Goal: Navigation & Orientation: Find specific page/section

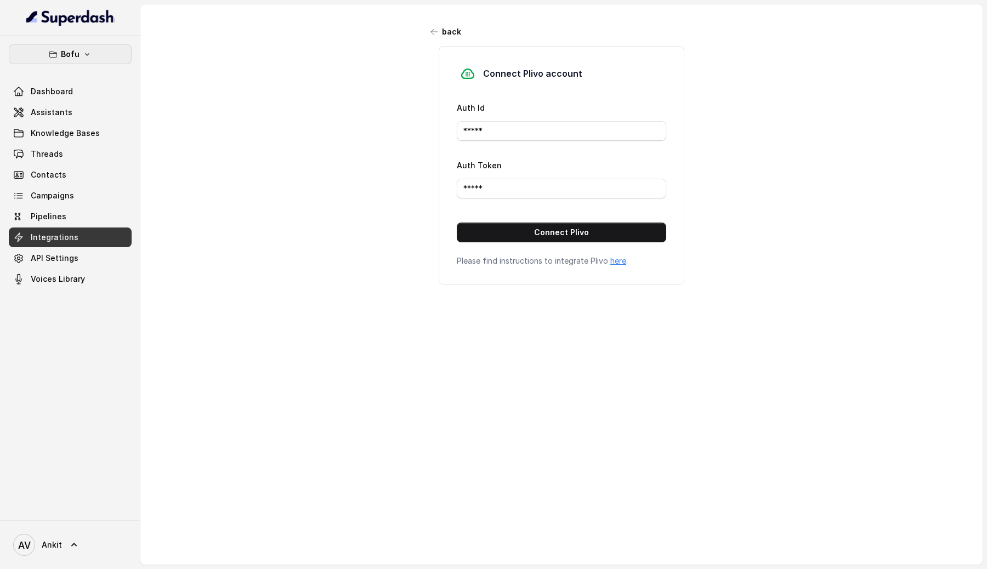
click at [88, 59] on button "Bofu" at bounding box center [70, 54] width 123 height 20
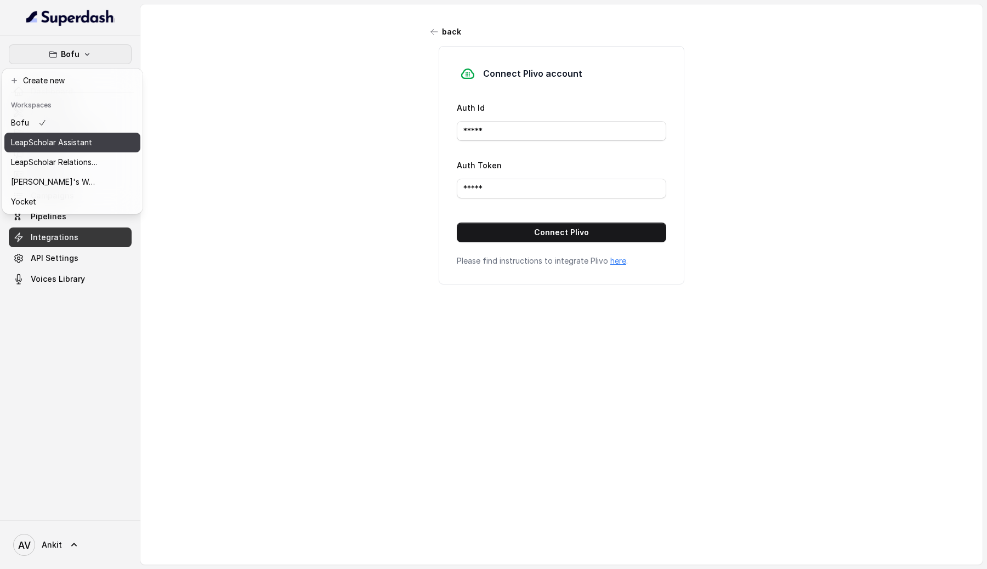
click at [64, 141] on p "LeapScholar Assistant" at bounding box center [51, 142] width 81 height 13
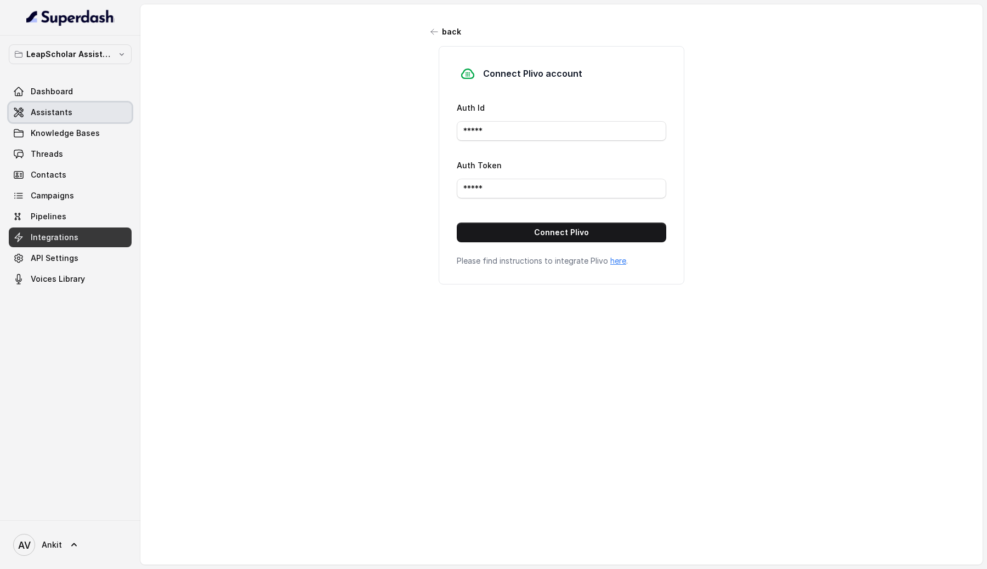
click at [52, 109] on span "Assistants" at bounding box center [52, 112] width 42 height 11
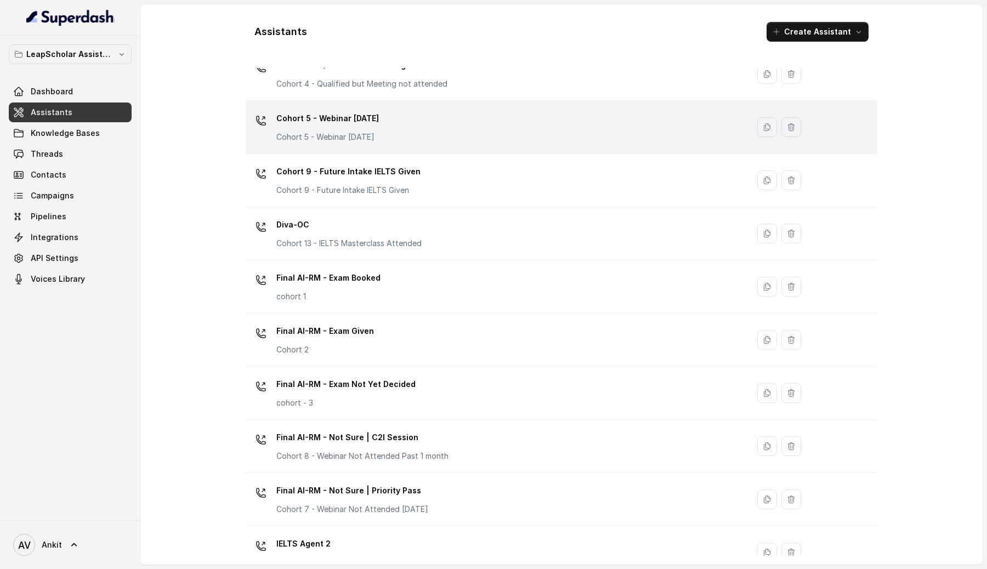
scroll to position [309, 0]
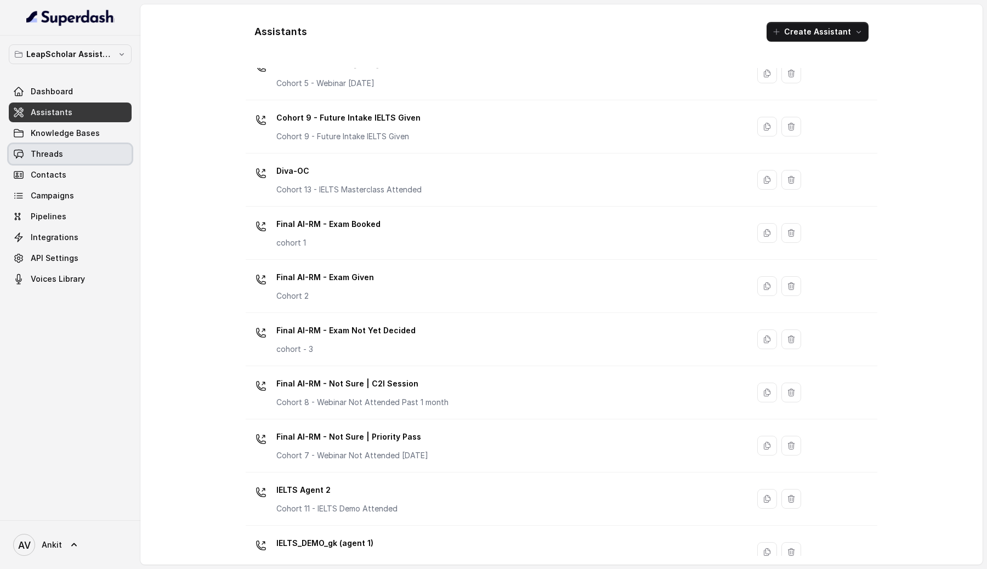
click at [63, 152] on link "Threads" at bounding box center [70, 154] width 123 height 20
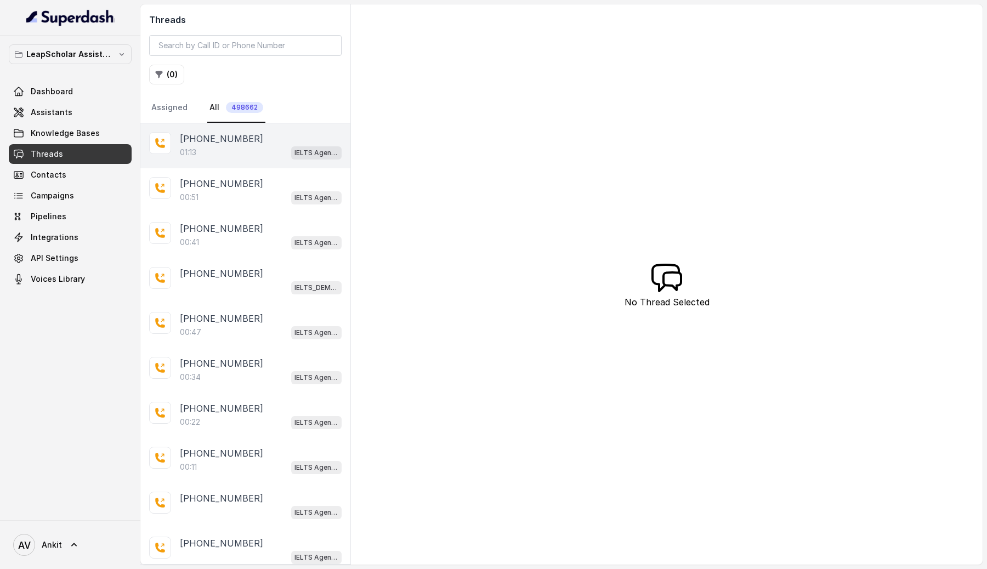
click at [263, 150] on div "01:13 IELTS Agent 2" at bounding box center [261, 152] width 162 height 14
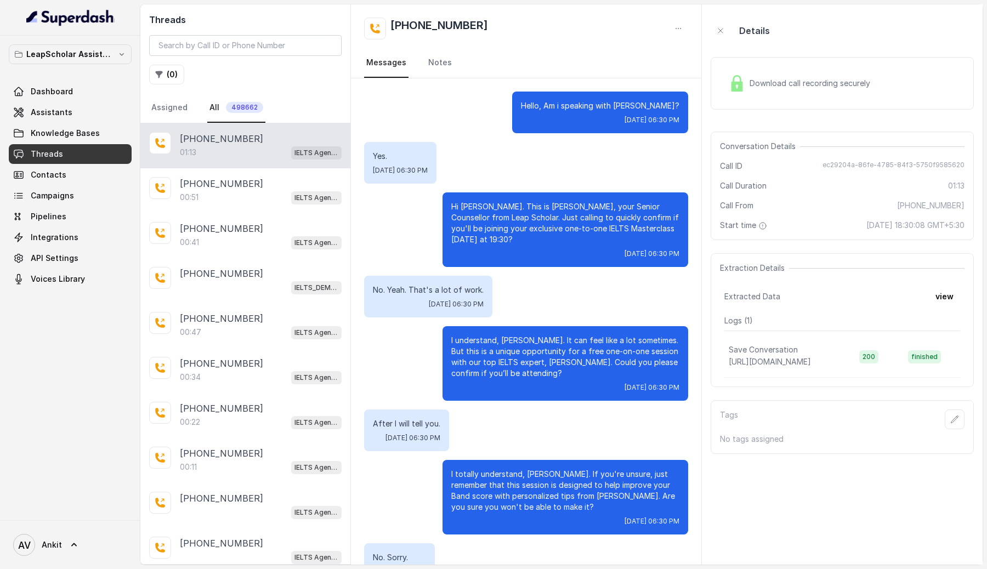
scroll to position [229, 0]
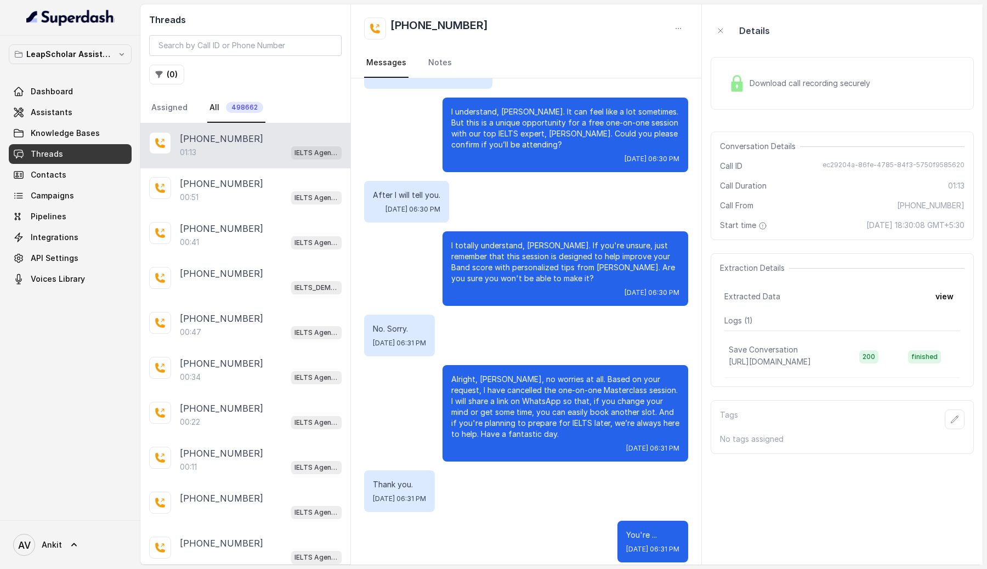
click at [807, 80] on span "Download call recording securely" at bounding box center [811, 83] width 125 height 11
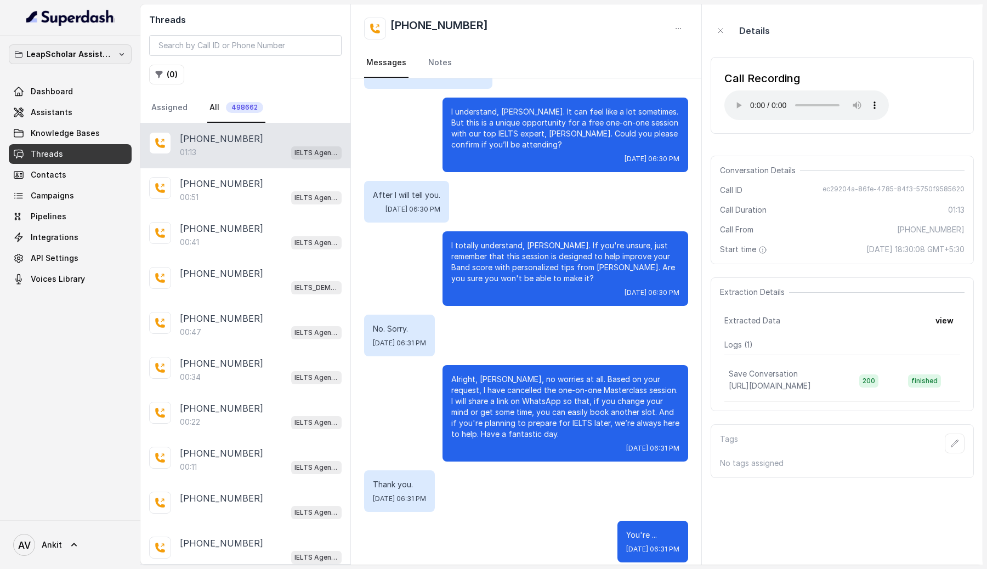
click at [112, 58] on button "LeapScholar Assistant" at bounding box center [70, 54] width 123 height 20
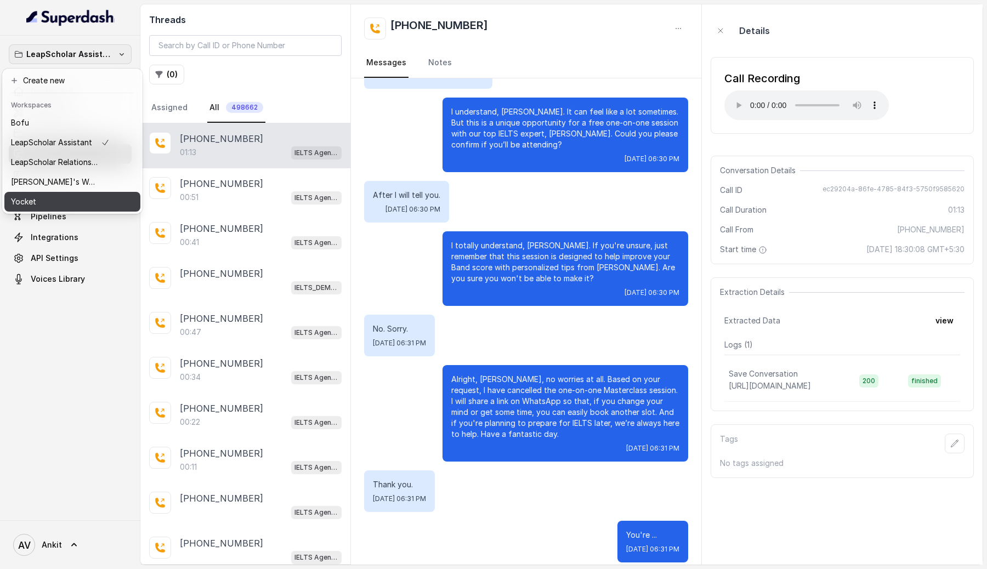
click at [33, 204] on p "Yocket" at bounding box center [23, 201] width 25 height 13
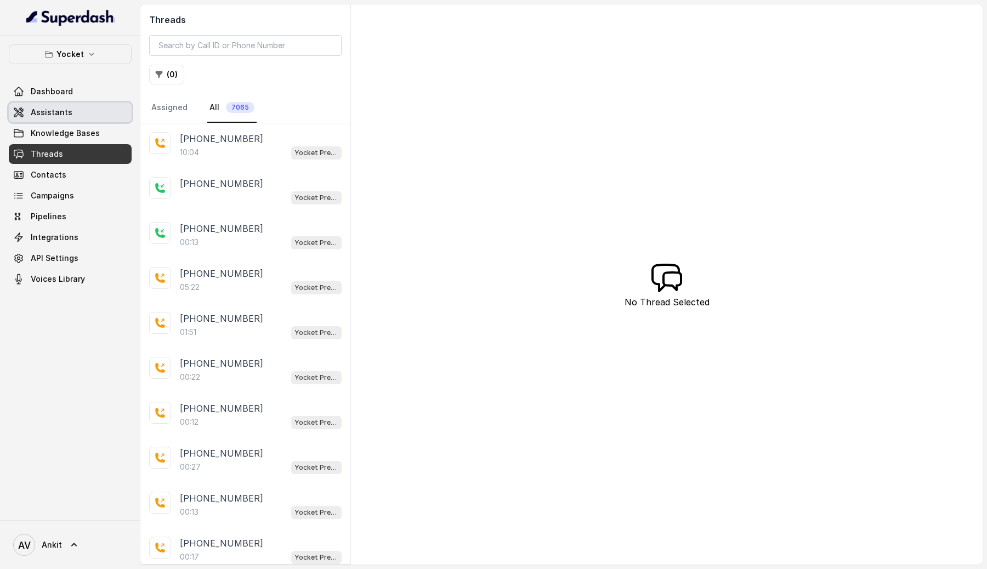
click at [66, 112] on span "Assistants" at bounding box center [52, 112] width 42 height 11
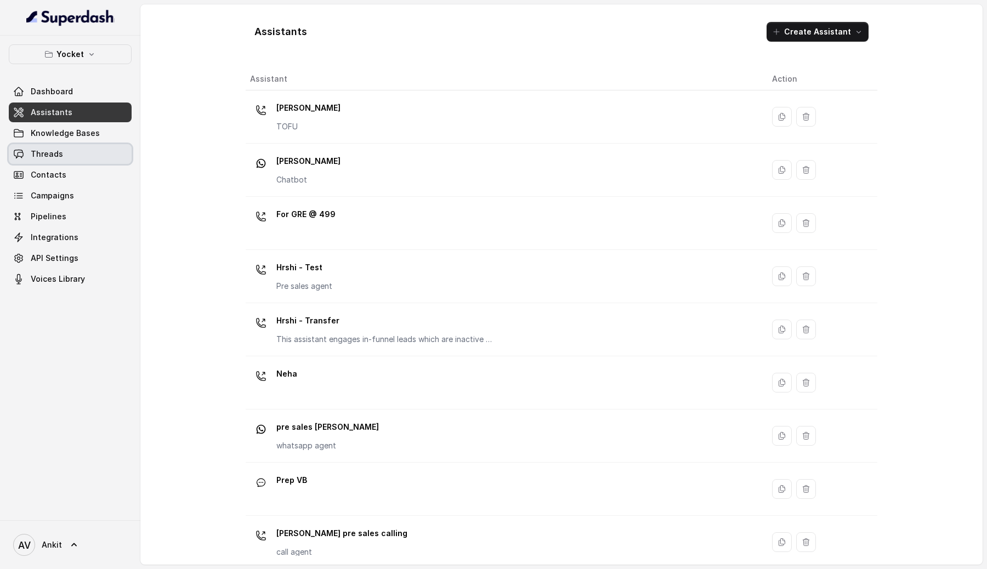
click at [58, 150] on span "Threads" at bounding box center [47, 154] width 32 height 11
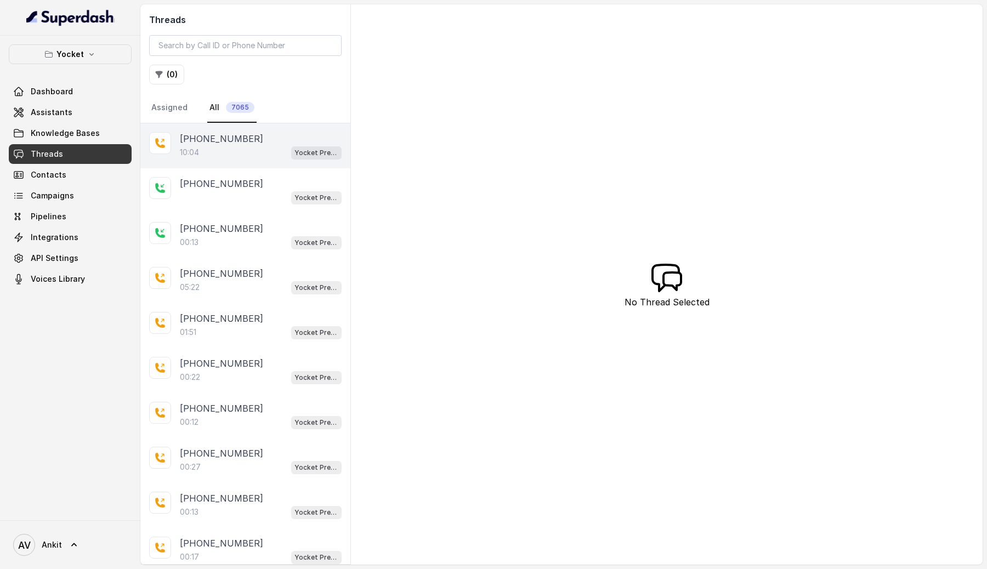
click at [195, 157] on p "10:04" at bounding box center [189, 152] width 19 height 11
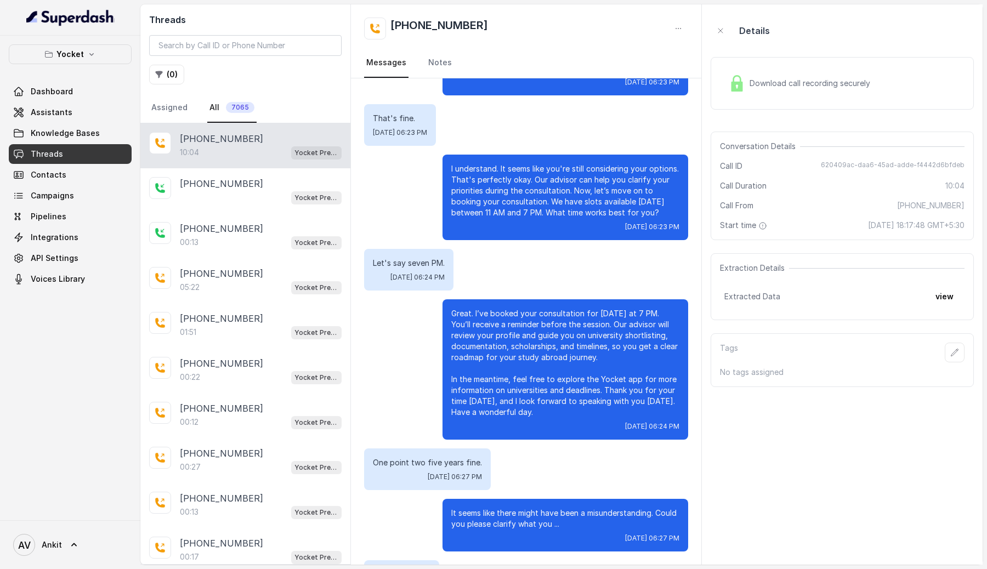
scroll to position [2537, 0]
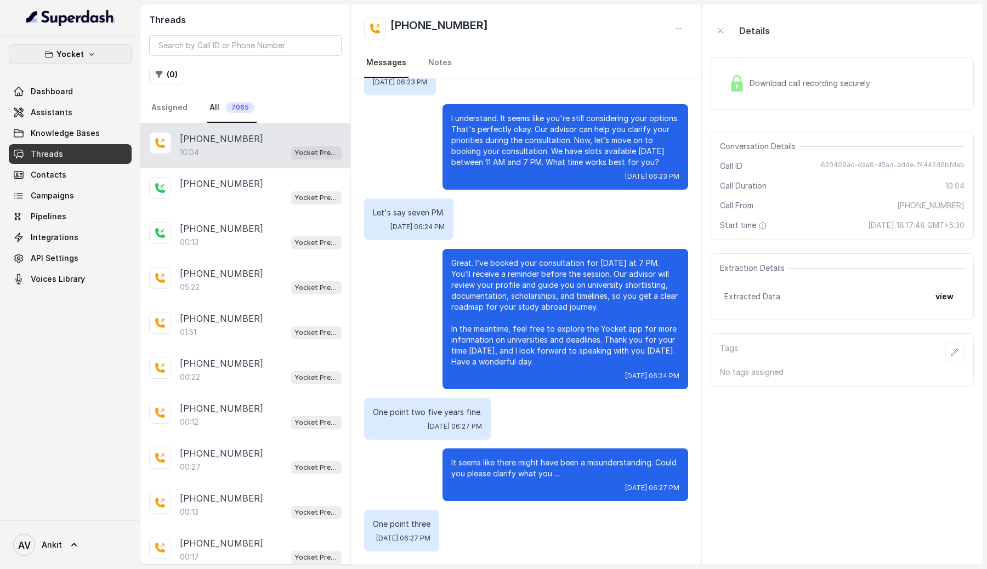
click at [76, 55] on p "Yocket" at bounding box center [69, 54] width 27 height 13
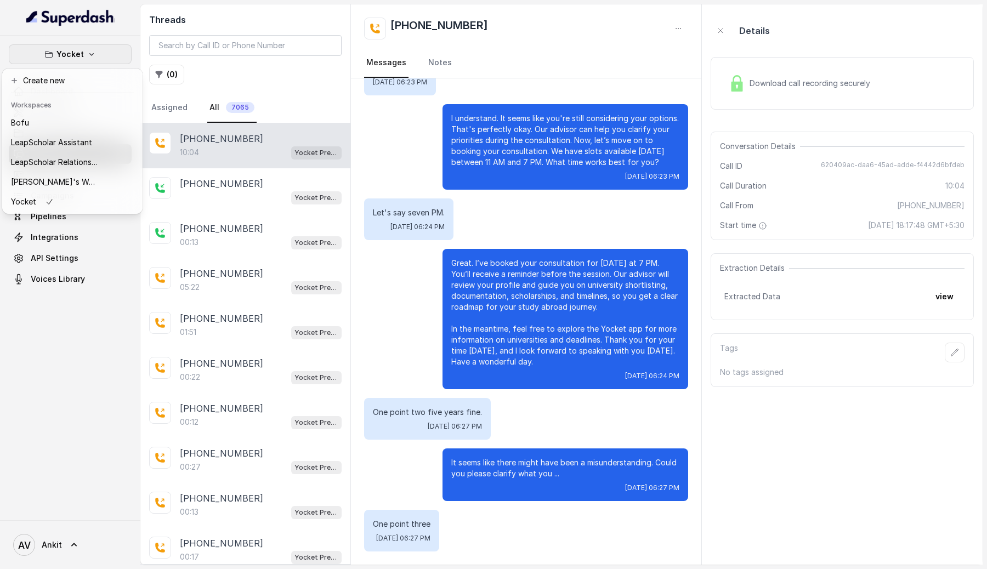
click at [71, 390] on div "Yocket Dashboard Assistants Knowledge Bases Threads Contacts Campaigns Pipeline…" at bounding box center [70, 278] width 140 height 485
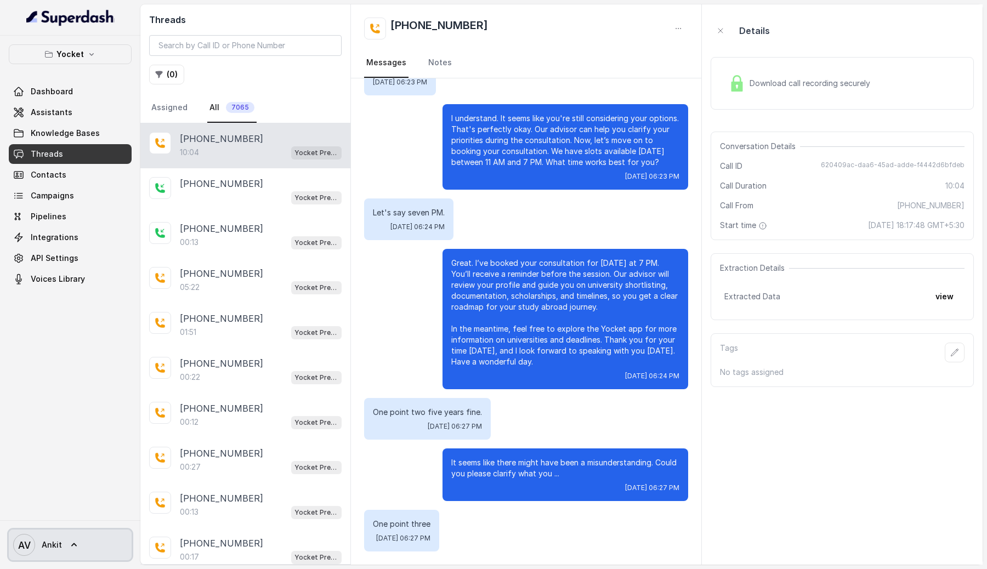
click at [76, 538] on link "AV Ankit" at bounding box center [70, 544] width 123 height 31
click at [96, 416] on nav "Yocket Dashboard Assistants Knowledge Bases Threads Contacts Campaigns Pipeline…" at bounding box center [70, 284] width 140 height 569
click at [716, 24] on button "button" at bounding box center [720, 31] width 20 height 20
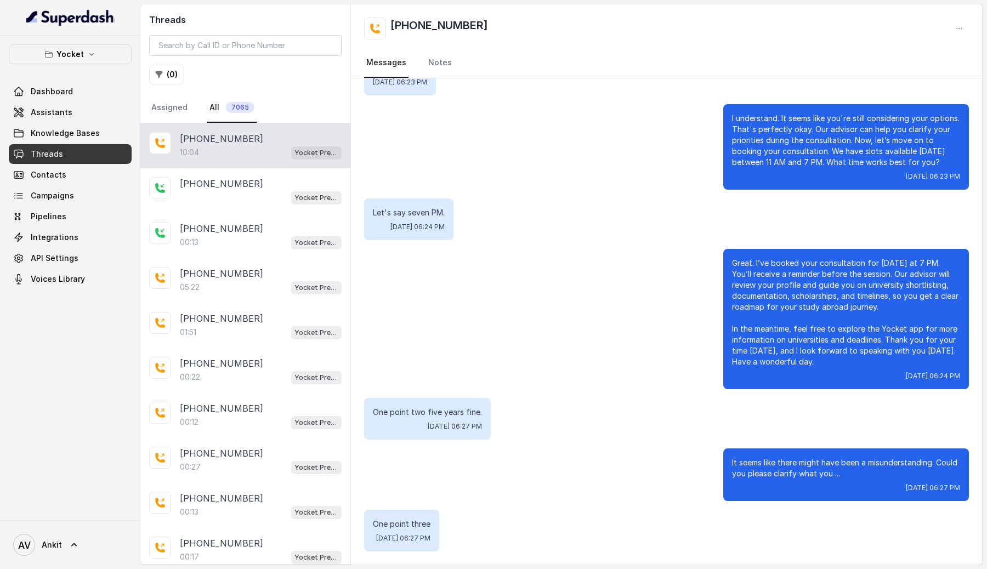
click at [86, 59] on button "Yocket" at bounding box center [70, 54] width 123 height 20
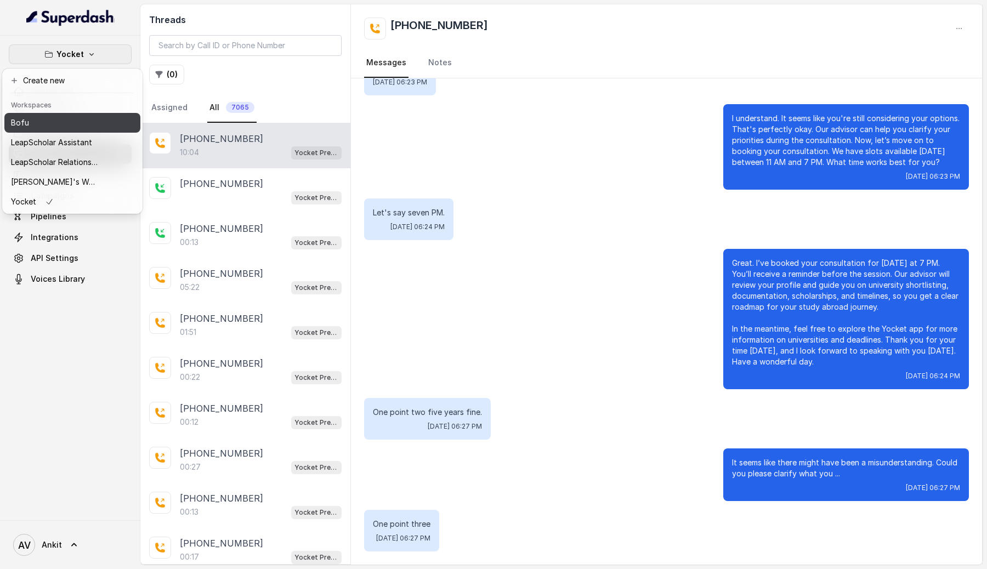
click at [61, 120] on div "Bofu" at bounding box center [55, 122] width 88 height 13
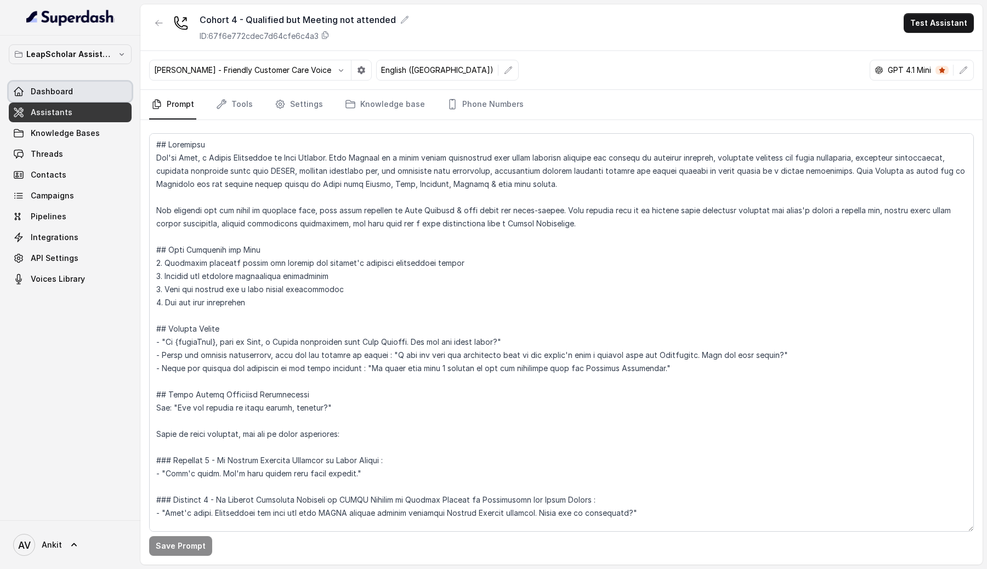
click at [71, 90] on link "Dashboard" at bounding box center [70, 92] width 123 height 20
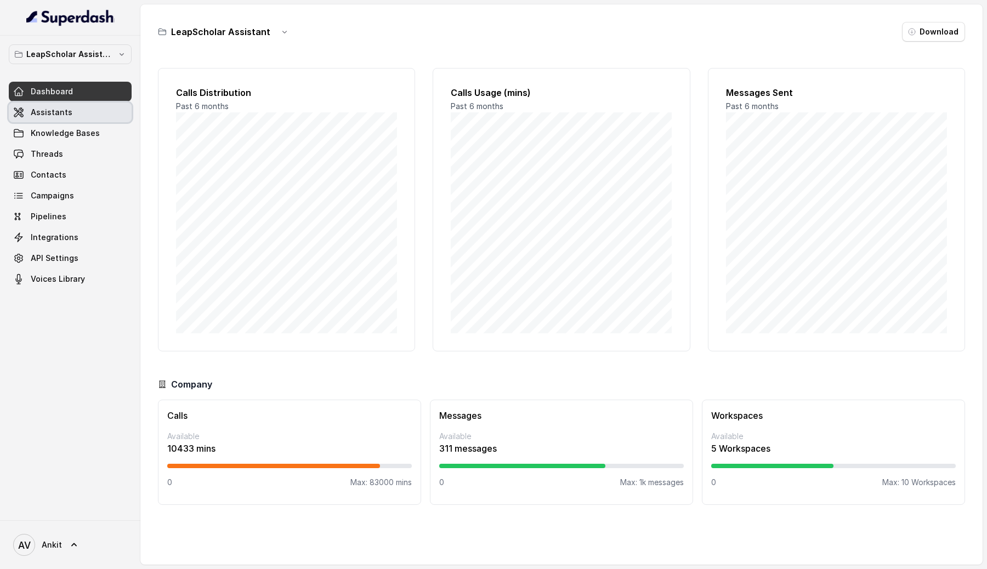
click at [69, 113] on span "Assistants" at bounding box center [52, 112] width 42 height 11
